Goal: Task Accomplishment & Management: Complete application form

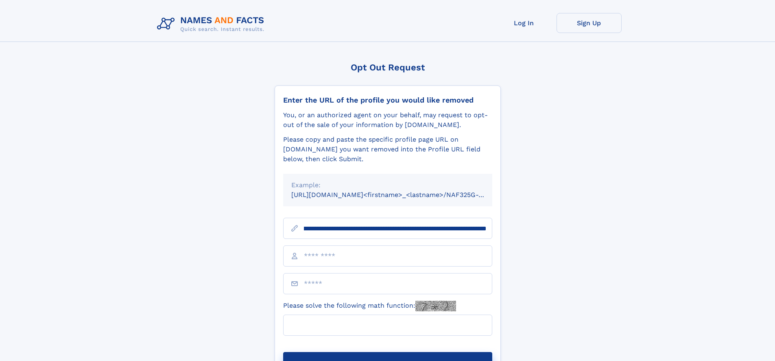
scroll to position [0, 104]
type input "**********"
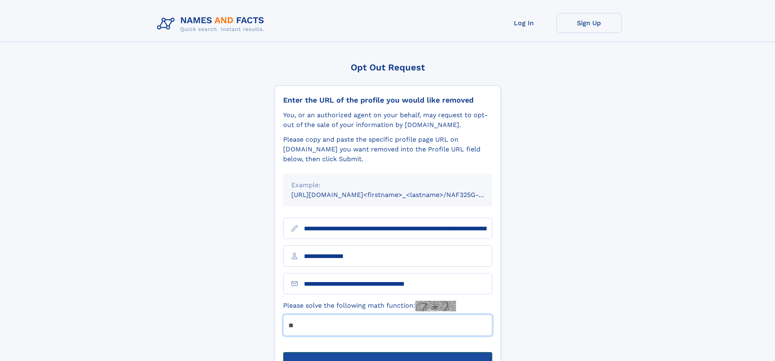
type input "**"
click at [387, 352] on button "Submit Opt Out Request" at bounding box center [387, 365] width 209 height 26
